Goal: Task Accomplishment & Management: Use online tool/utility

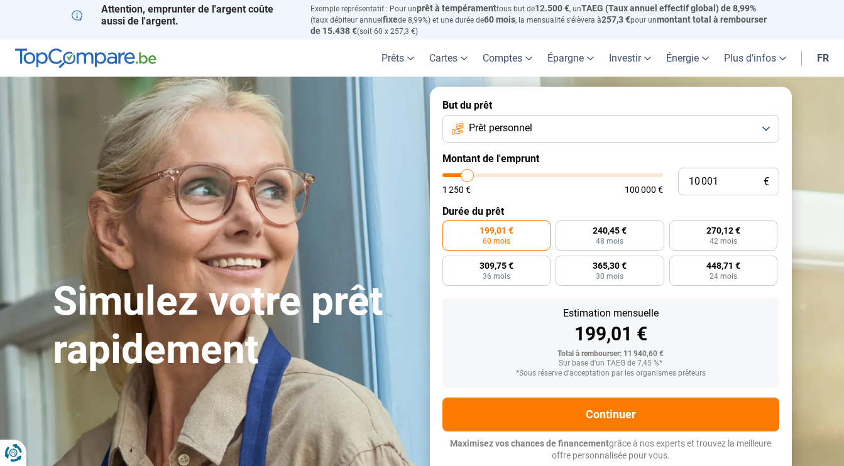
click at [579, 128] on button "Prêt personnel" at bounding box center [610, 129] width 337 height 28
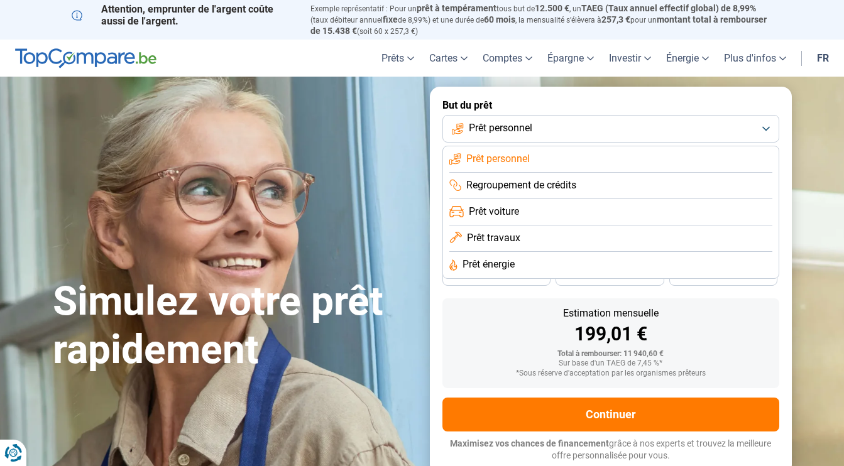
click at [517, 218] on li "Prêt voiture" at bounding box center [610, 212] width 323 height 26
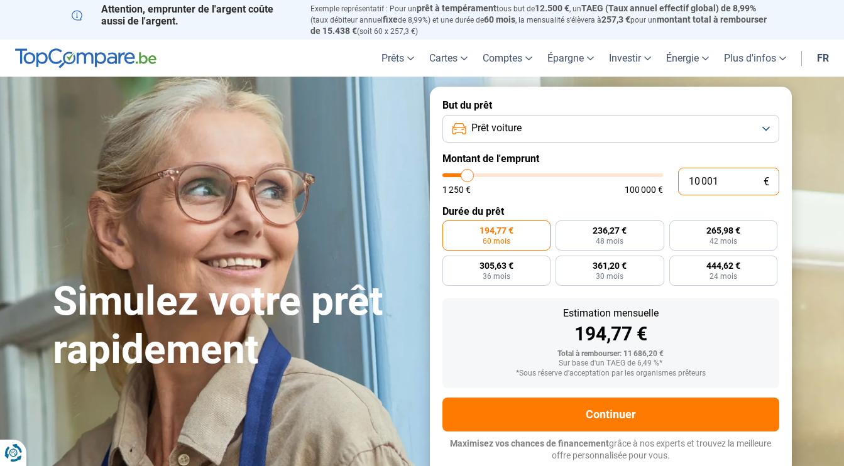
drag, startPoint x: 731, startPoint y: 180, endPoint x: 664, endPoint y: 179, distance: 66.6
click at [664, 179] on div "10 001 € 1 250 € 100 000 €" at bounding box center [610, 182] width 337 height 28
type input "3"
type input "1250"
type input "38"
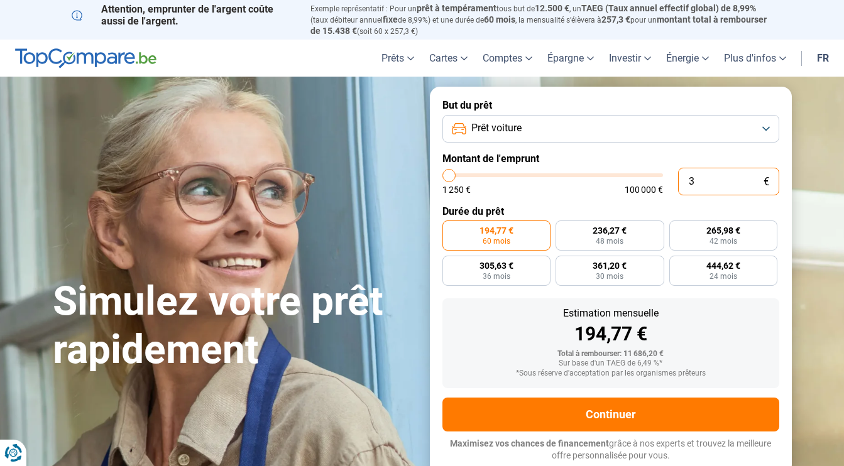
type input "1250"
type input "380"
type input "1250"
type input "3 800"
type input "3750"
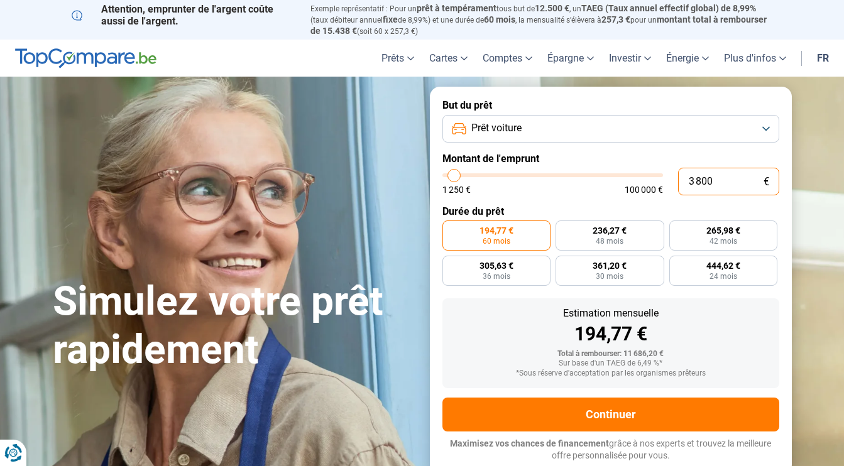
type input "38 000"
type input "38000"
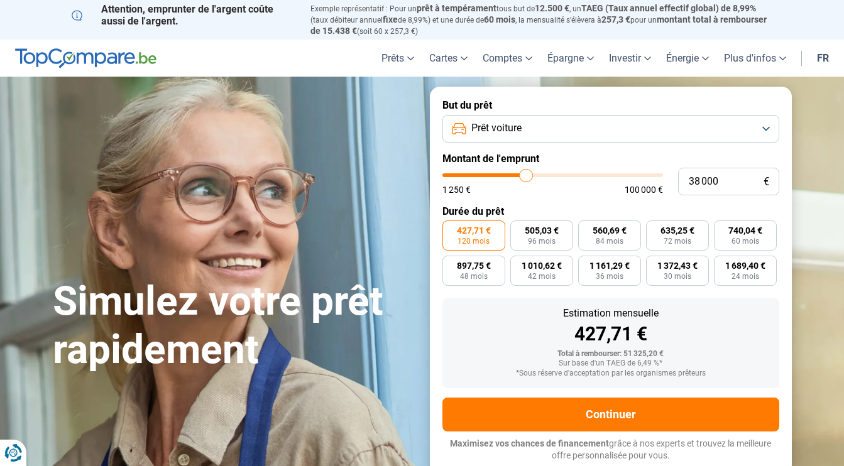
click at [611, 194] on div "38 000 € 1 250 € 100 000 €" at bounding box center [610, 182] width 337 height 28
click at [731, 237] on label "740,04 € 60 mois" at bounding box center [745, 236] width 63 height 30
click at [722, 229] on input "740,04 € 60 mois" at bounding box center [718, 225] width 8 height 8
radio input "true"
